Goal: Task Accomplishment & Management: Use online tool/utility

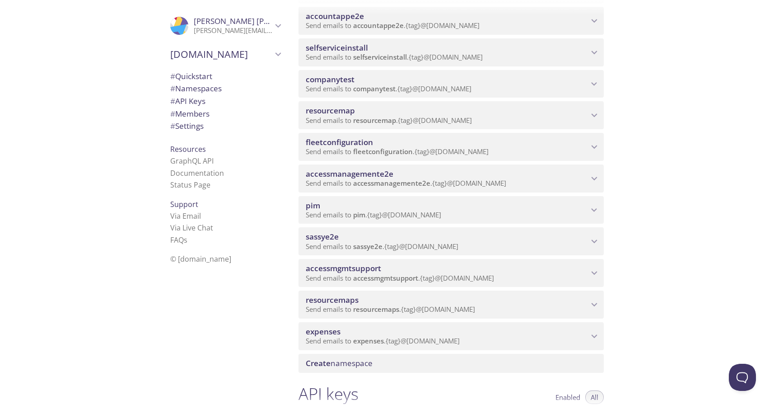
scroll to position [290, 0]
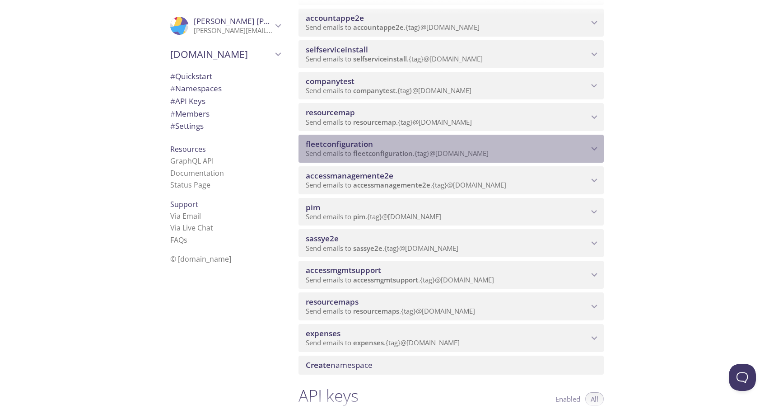
click at [366, 147] on span "fleetconfiguration" at bounding box center [339, 144] width 67 height 10
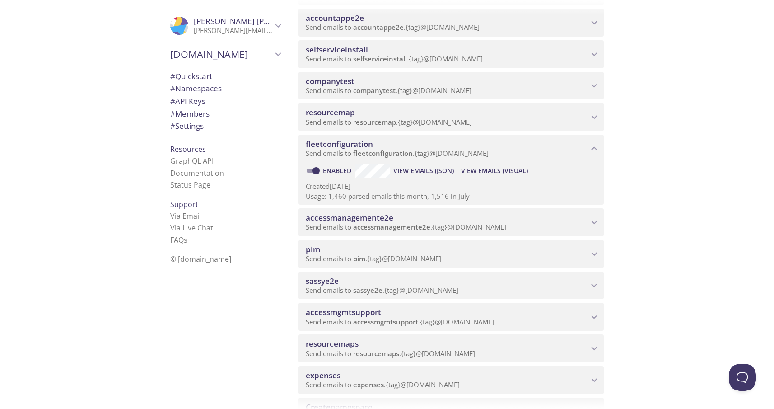
click at [421, 171] on span "View Emails (JSON)" at bounding box center [424, 170] width 61 height 11
click at [489, 170] on span "View Emails (Visual)" at bounding box center [494, 170] width 67 height 11
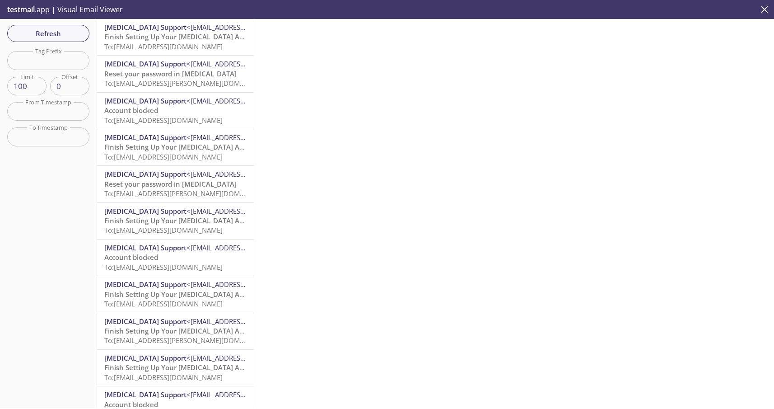
click at [182, 35] on span "Finish Setting Up Your [MEDICAL_DATA] Account" at bounding box center [182, 36] width 157 height 9
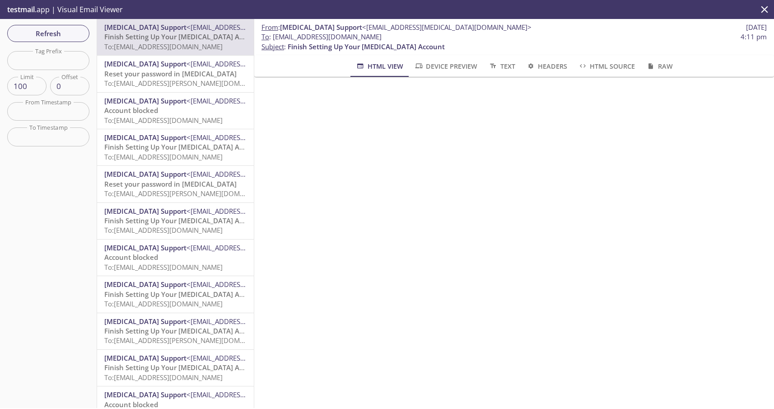
scroll to position [61, 0]
click at [190, 75] on p "Reset your password in [MEDICAL_DATA] To: [EMAIL_ADDRESS][PERSON_NAME][DOMAIN_N…" at bounding box center [175, 78] width 142 height 19
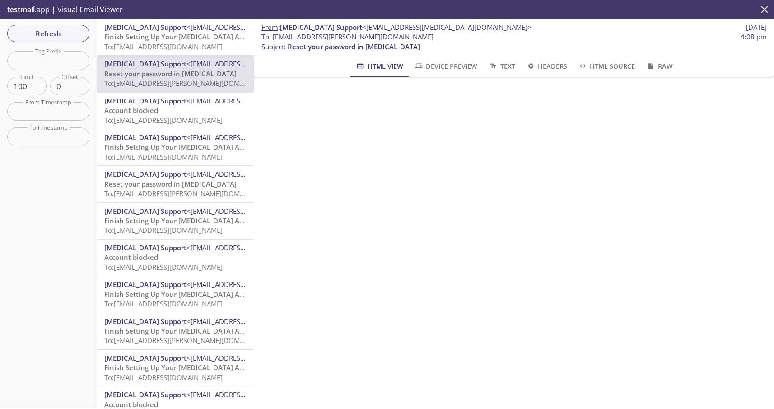
click at [164, 33] on span "Finish Setting Up Your [MEDICAL_DATA] Account" at bounding box center [182, 36] width 157 height 9
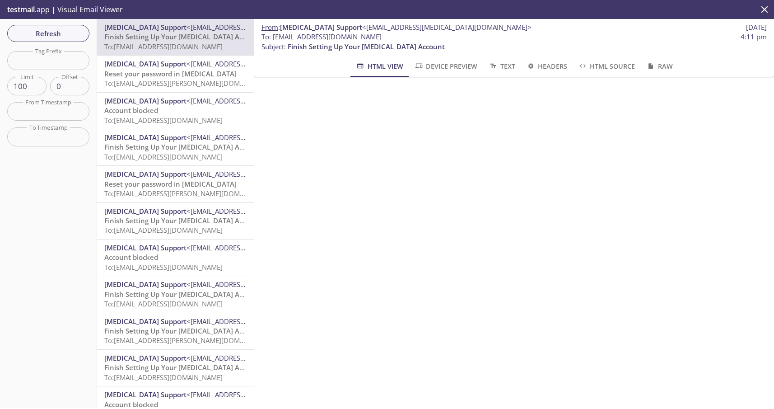
scroll to position [70, 0]
click at [665, 65] on span "Raw" at bounding box center [659, 66] width 27 height 11
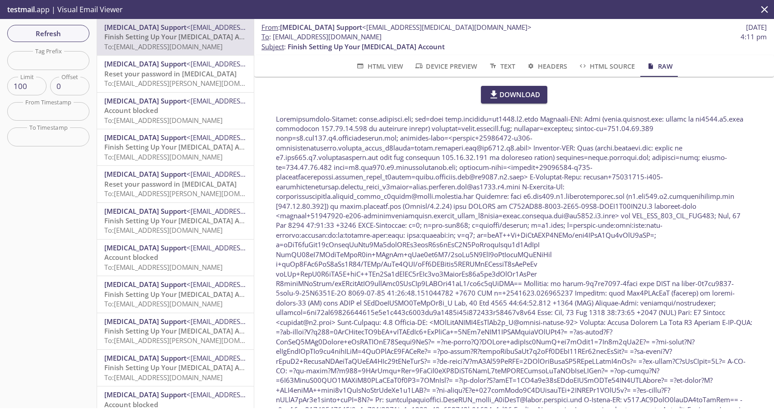
scroll to position [35, 0]
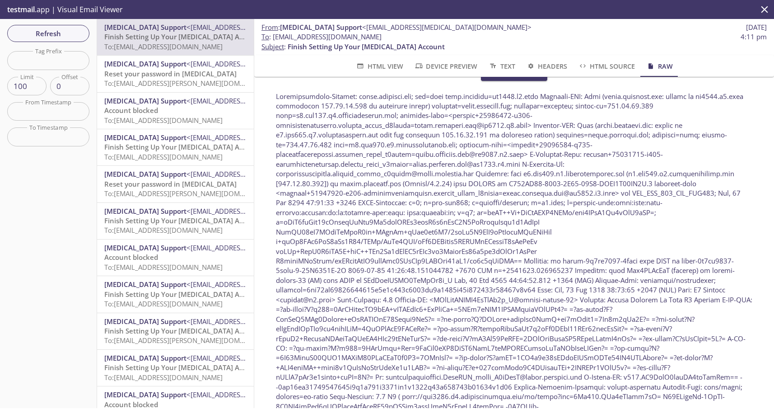
click at [493, 65] on icon "button" at bounding box center [492, 65] width 9 height 7
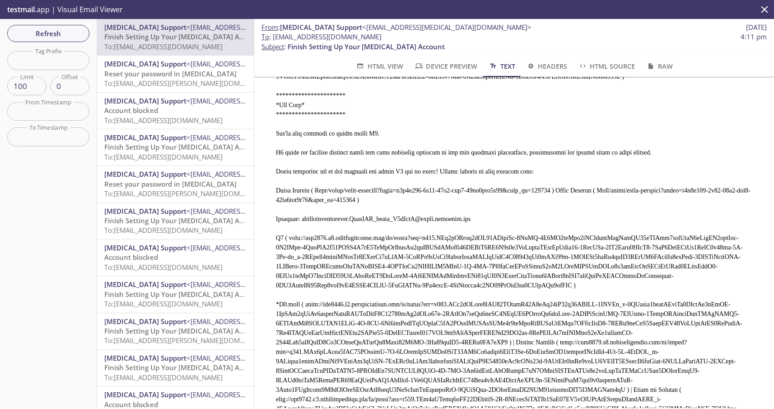
scroll to position [79, 0]
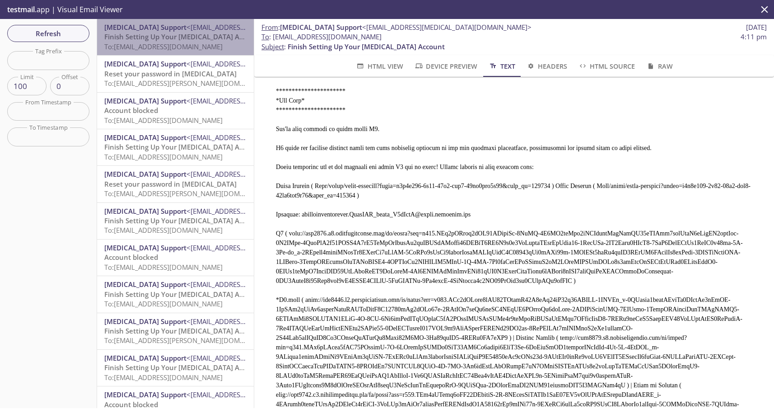
click at [169, 36] on span "Finish Setting Up Your [MEDICAL_DATA] Account" at bounding box center [182, 36] width 157 height 9
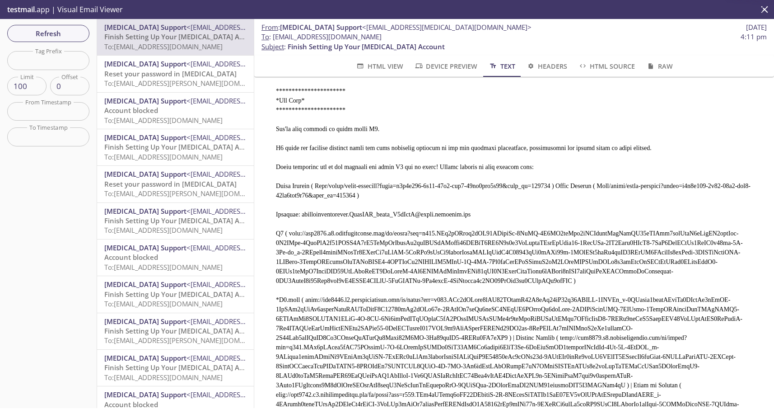
click at [386, 66] on span "HTML View" at bounding box center [379, 66] width 47 height 11
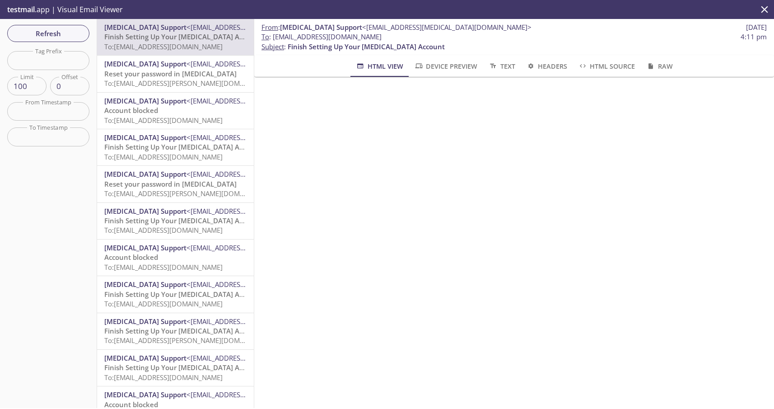
scroll to position [70, 0]
click at [46, 214] on div "Refresh Filters Tag Prefix Tag Prefix Limit 100 Limit Offset 0 Offset From Time…" at bounding box center [48, 213] width 97 height 389
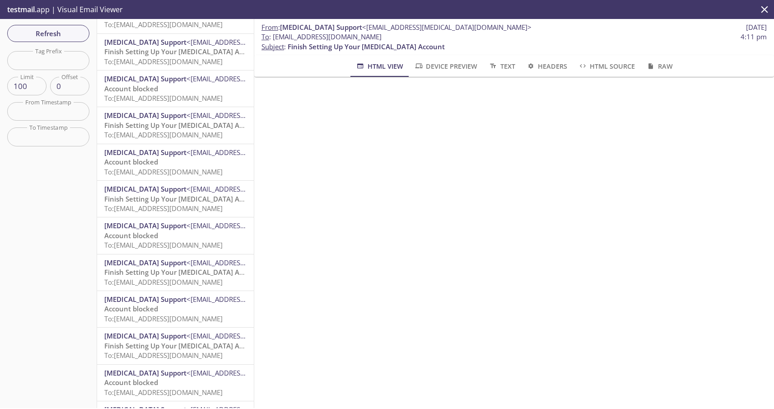
scroll to position [3303, 0]
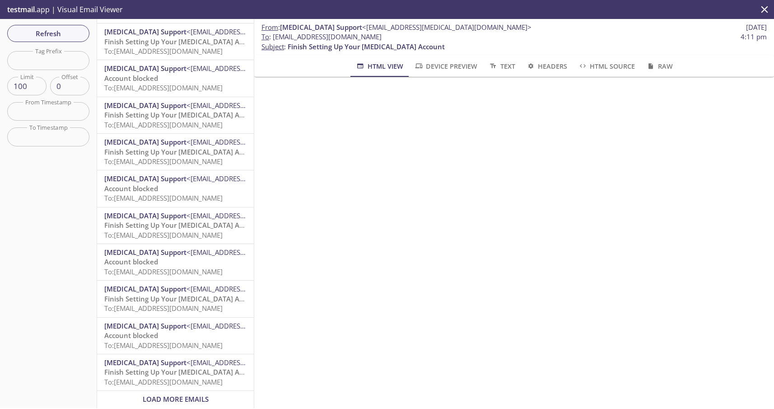
click at [173, 371] on span "Finish Setting Up Your [MEDICAL_DATA] Account" at bounding box center [182, 371] width 157 height 9
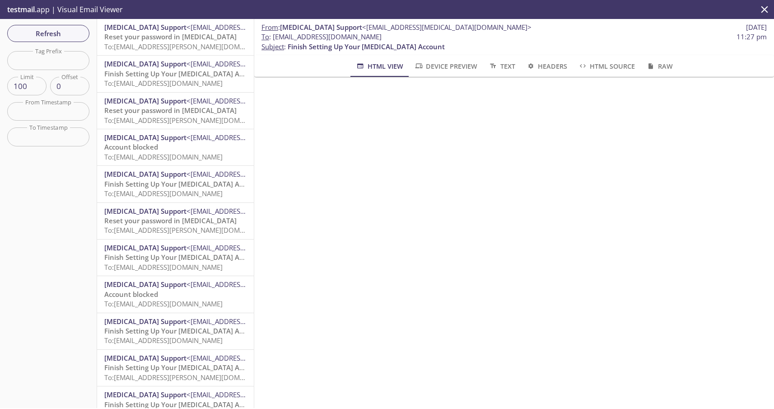
click at [177, 34] on span "Reset your password in [MEDICAL_DATA]" at bounding box center [170, 36] width 132 height 9
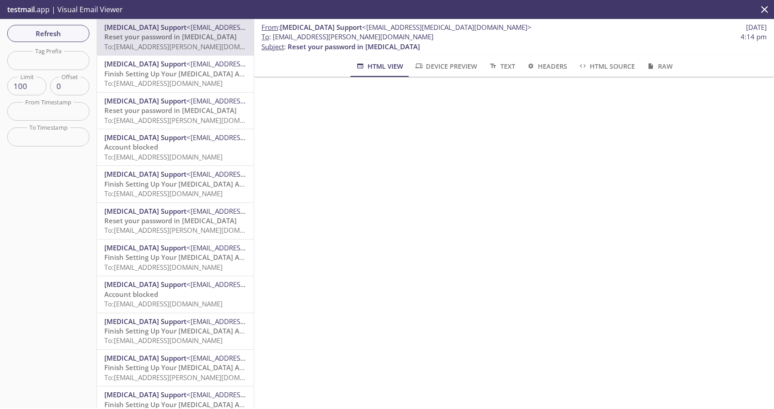
scroll to position [14, 0]
